Goal: Navigation & Orientation: Find specific page/section

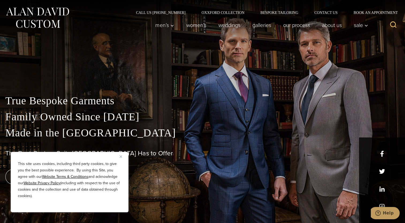
click at [121, 157] on img "Close" at bounding box center [121, 156] width 2 height 2
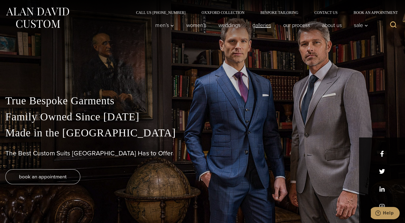
click at [262, 25] on link "Galleries" at bounding box center [261, 25] width 31 height 11
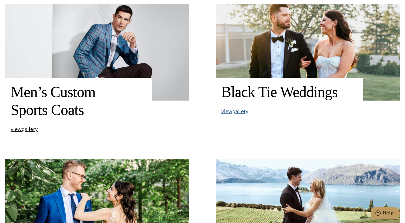
scroll to position [394, 0]
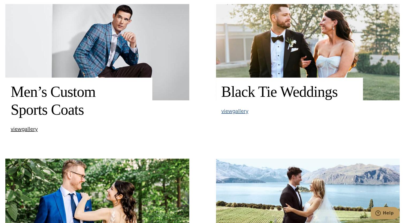
click at [236, 112] on span "view Black Tie Weddings gallery" at bounding box center [234, 111] width 27 height 8
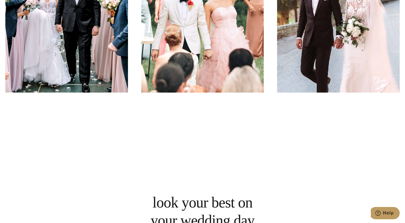
scroll to position [299, 0]
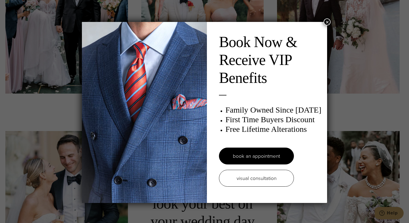
click at [325, 21] on button "×" at bounding box center [326, 21] width 7 height 7
